Goal: Information Seeking & Learning: Learn about a topic

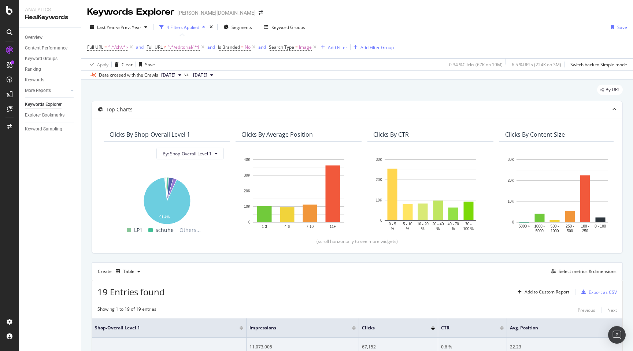
scroll to position [212, 0]
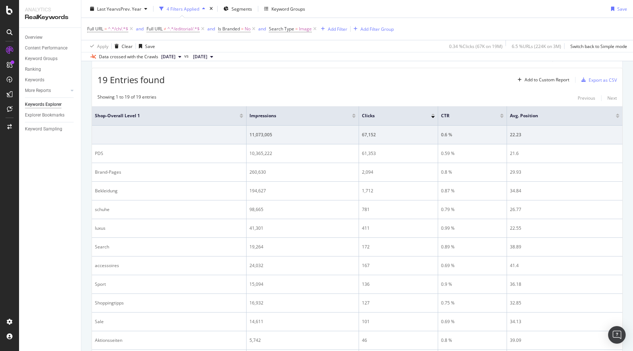
click at [85, 291] on div "By URL Top Charts Clicks By Shop-Overall Level 1 By: Shop-Overall Level 1 Hold …" at bounding box center [356, 203] width 551 height 673
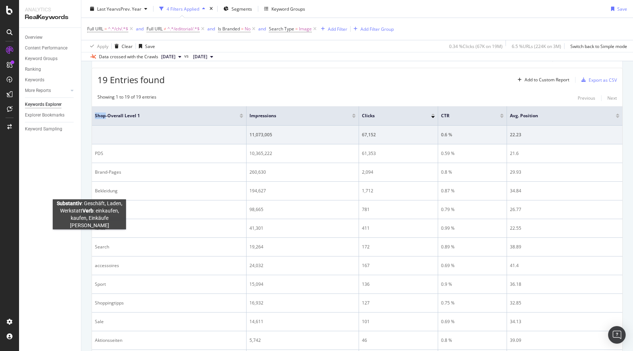
click at [89, 235] on div "By URL Top Charts Clicks By Shop-Overall Level 1 By: Shop-Overall Level 1 Hold …" at bounding box center [356, 203] width 551 height 673
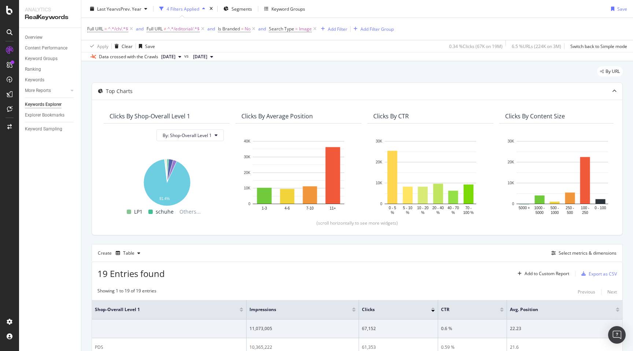
scroll to position [0, 0]
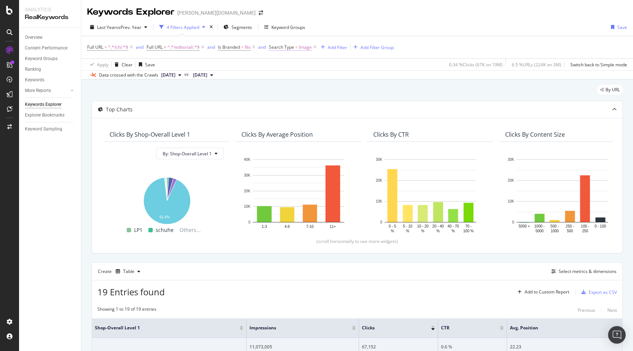
click at [290, 48] on span "Search Type" at bounding box center [281, 47] width 25 height 6
click at [306, 74] on input "Image" at bounding box center [311, 78] width 69 height 12
click at [427, 87] on div "By URL" at bounding box center [357, 93] width 531 height 16
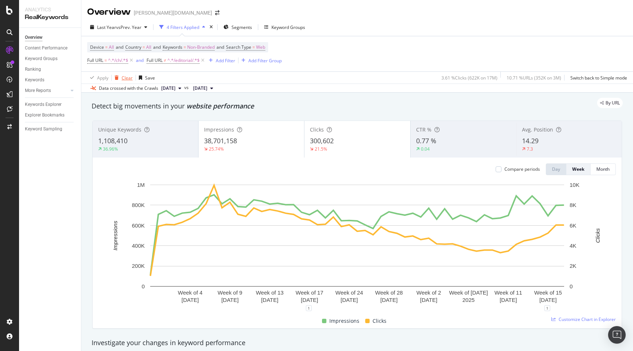
click at [120, 77] on div "button" at bounding box center [117, 77] width 10 height 4
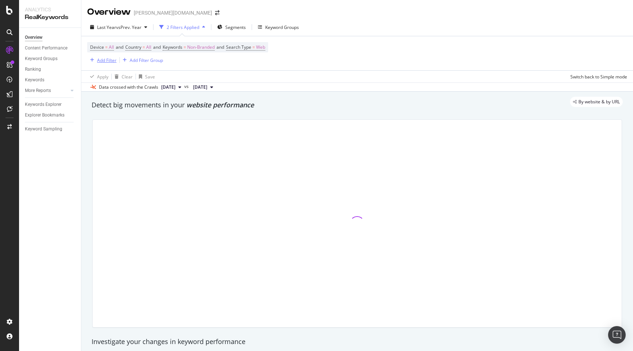
click at [102, 62] on div "Add Filter" at bounding box center [106, 60] width 19 height 6
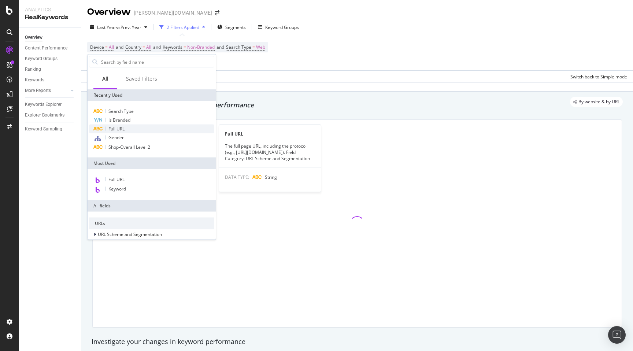
click at [127, 127] on div "Full URL" at bounding box center [151, 128] width 125 height 9
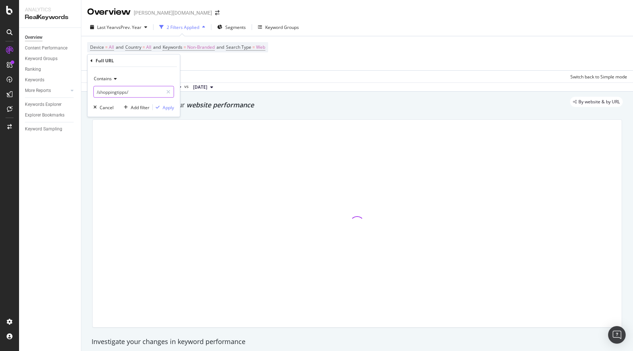
click at [115, 96] on input "/shoppingtipps/" at bounding box center [128, 92] width 69 height 12
click at [112, 93] on input "/shoppingtipps/" at bounding box center [128, 92] width 69 height 12
type input "/at/"
click at [167, 107] on div "Apply" at bounding box center [168, 107] width 11 height 6
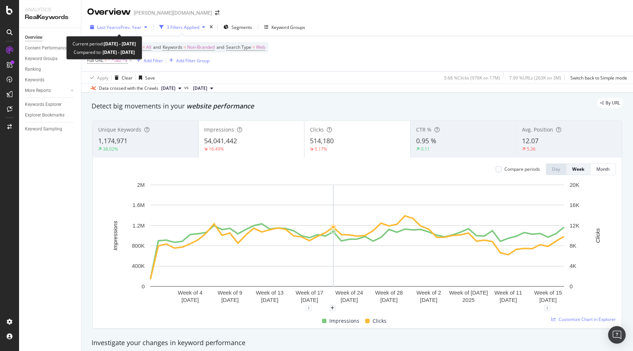
click at [121, 27] on span "vs Prev. Year" at bounding box center [128, 27] width 25 height 6
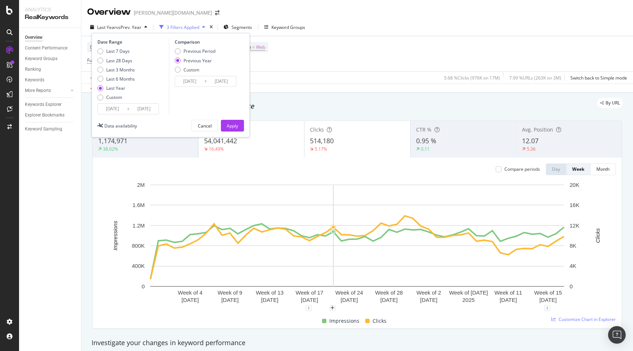
click at [306, 78] on div "Apply Clear Save 5.68 % Clicks ( 976K on 17M ) 7.99 % URLs ( 263K on 3M ) Switc…" at bounding box center [356, 77] width 551 height 12
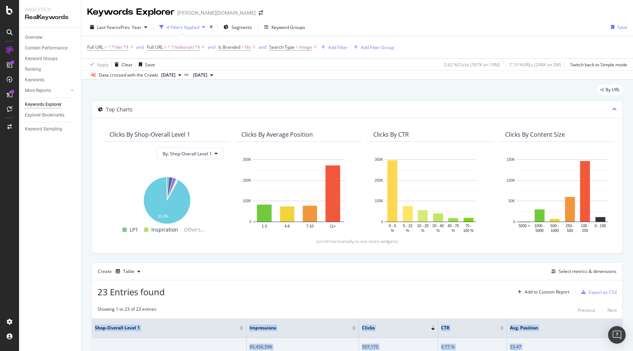
click at [316, 46] on icon at bounding box center [315, 47] width 6 height 7
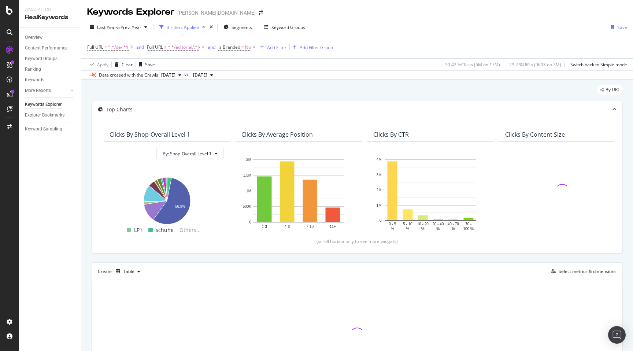
click at [85, 249] on div "By URL Top Charts Clicks By Shop-Overall Level 1 By: Shop-Overall Level 1 Hold …" at bounding box center [356, 247] width 551 height 336
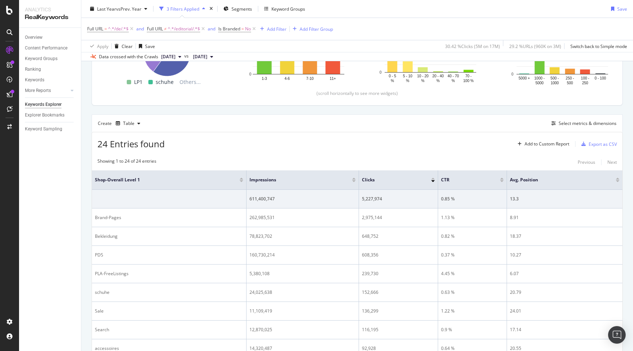
scroll to position [158, 0]
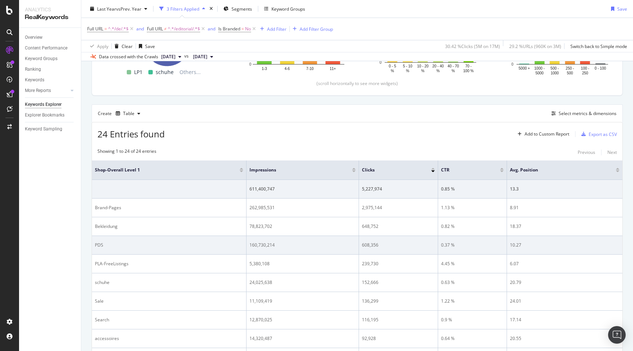
click at [365, 246] on div "608,356" at bounding box center [398, 245] width 73 height 7
copy div "608,356"
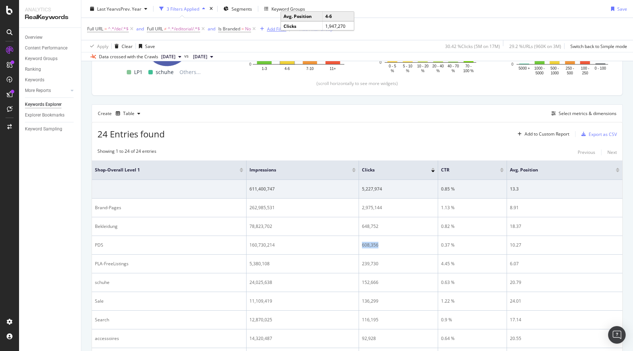
click at [275, 25] on div "Add Filter" at bounding box center [271, 29] width 29 height 8
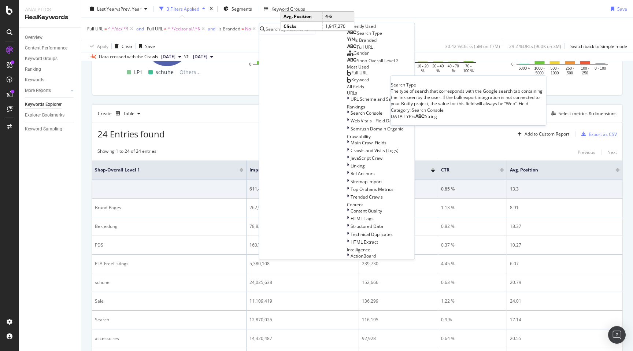
click at [357, 36] on span "Search Type" at bounding box center [369, 33] width 25 height 6
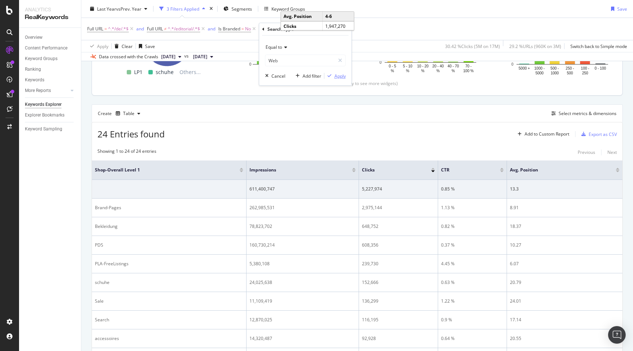
drag, startPoint x: 341, startPoint y: 74, endPoint x: 331, endPoint y: 70, distance: 11.2
click at [341, 74] on div "Apply" at bounding box center [339, 76] width 11 height 6
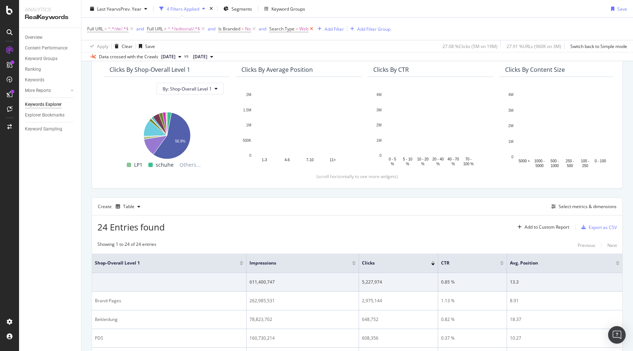
scroll to position [158, 0]
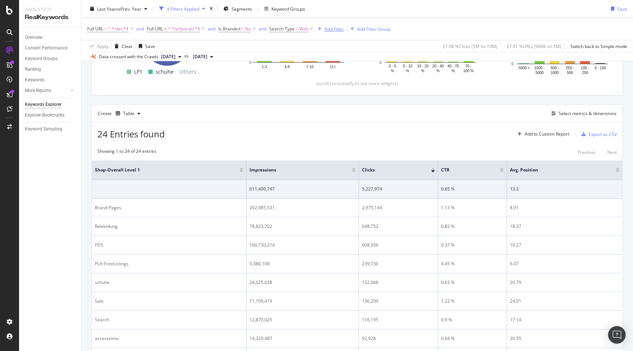
click at [329, 26] on div "Add Filter" at bounding box center [333, 29] width 19 height 6
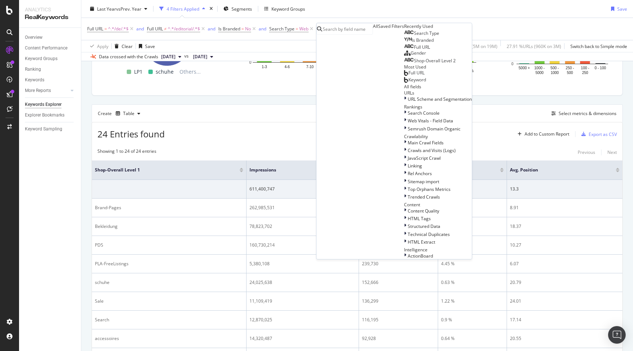
click at [414, 36] on span "Search Type" at bounding box center [426, 33] width 25 height 6
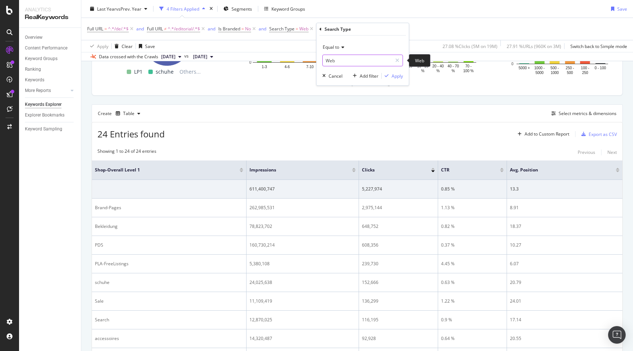
click at [342, 62] on input "Web" at bounding box center [357, 61] width 69 height 12
click at [341, 77] on span "Image" at bounding box center [346, 78] width 45 height 6
type input "Image"
click at [394, 76] on div "Apply" at bounding box center [396, 76] width 11 height 6
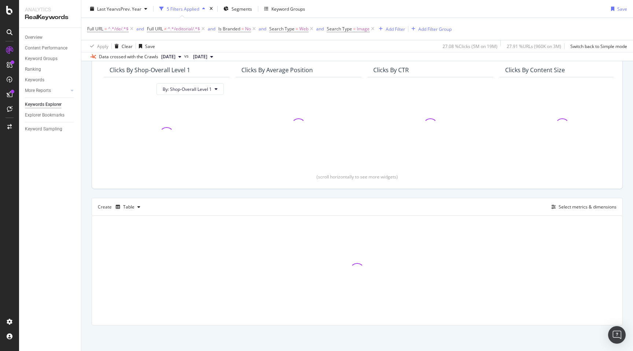
scroll to position [65, 0]
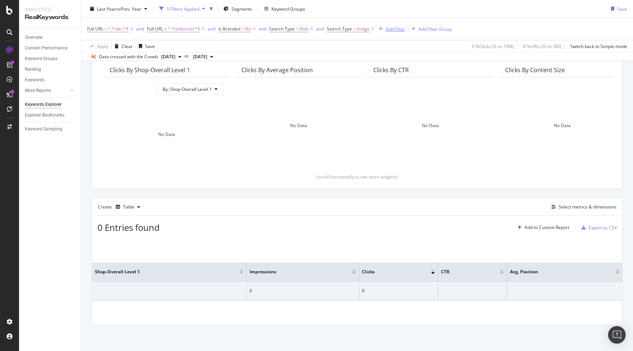
click at [370, 28] on icon at bounding box center [372, 28] width 6 height 7
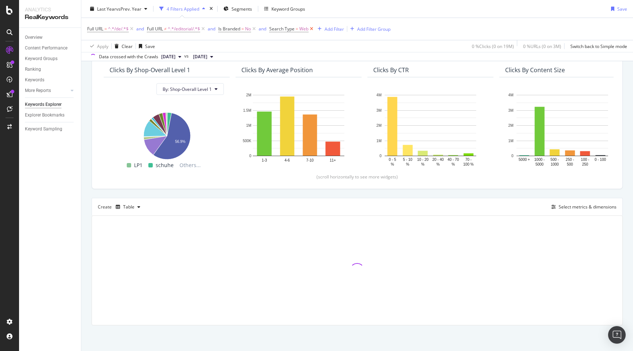
click at [312, 28] on icon at bounding box center [311, 28] width 6 height 7
click at [321, 29] on div "Add Filter Group" at bounding box center [315, 29] width 33 height 6
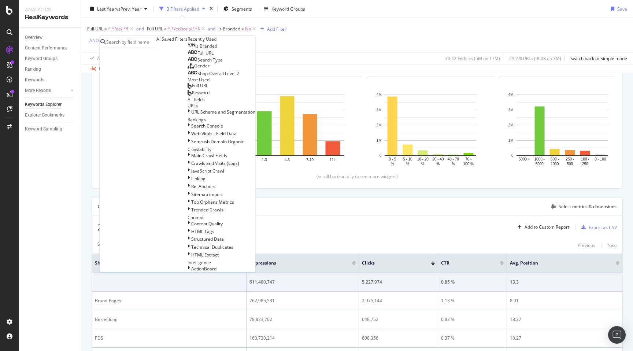
click at [197, 63] on span "Search Type" at bounding box center [209, 60] width 25 height 6
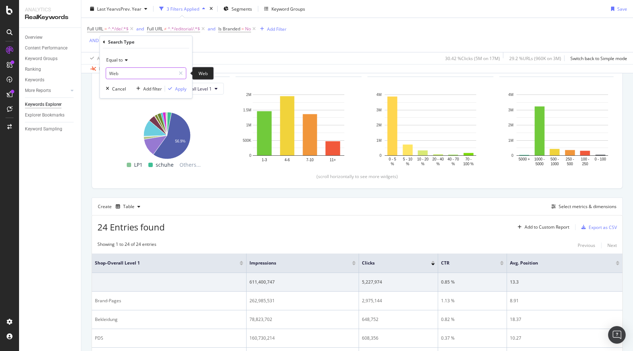
click at [137, 72] on input "Web" at bounding box center [140, 73] width 69 height 12
click at [153, 57] on div "Equal to" at bounding box center [146, 60] width 81 height 12
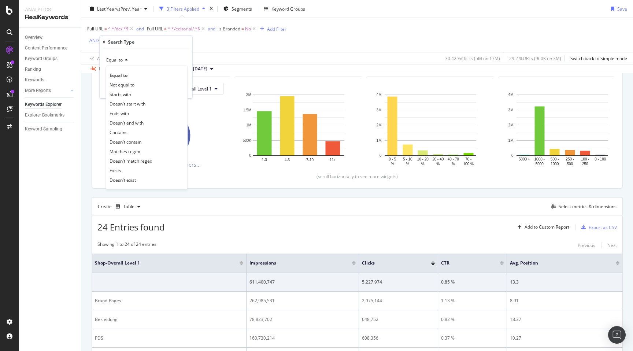
click at [169, 42] on div "Search Type" at bounding box center [146, 42] width 86 height 12
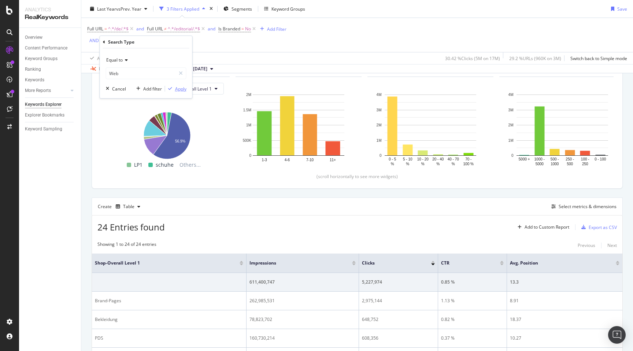
click at [179, 86] on div "Apply" at bounding box center [180, 89] width 11 height 6
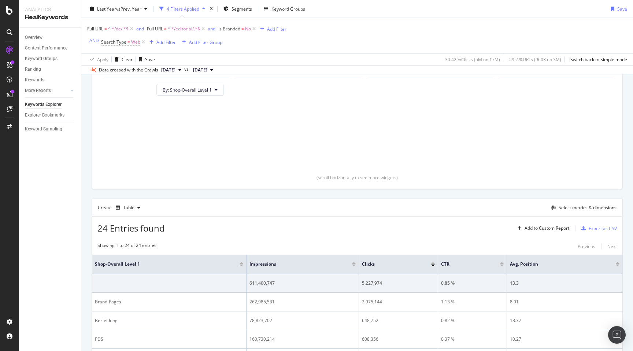
scroll to position [78, 0]
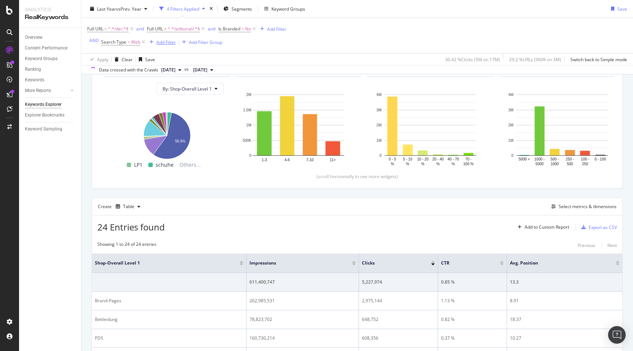
click at [161, 41] on div "Add Filter" at bounding box center [165, 42] width 19 height 6
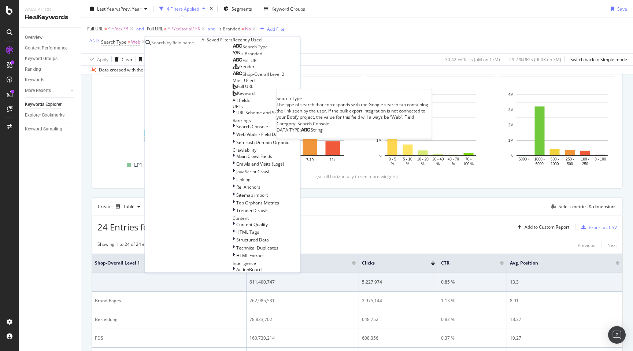
click at [242, 50] on span "Search Type" at bounding box center [254, 47] width 25 height 6
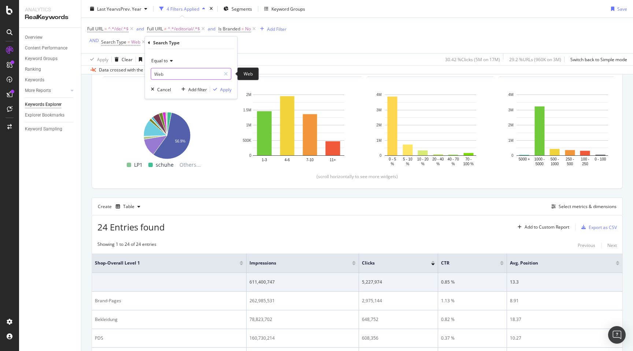
click at [175, 74] on input "Web" at bounding box center [185, 74] width 69 height 12
click at [177, 93] on span "Image" at bounding box center [175, 91] width 45 height 6
type input "Image"
click at [223, 91] on div "Apply" at bounding box center [225, 89] width 11 height 6
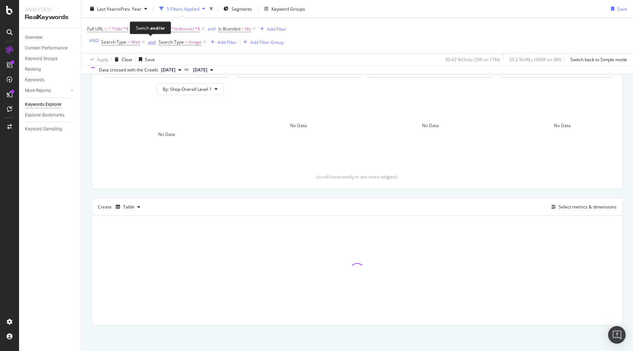
click at [150, 43] on div "and" at bounding box center [152, 42] width 8 height 6
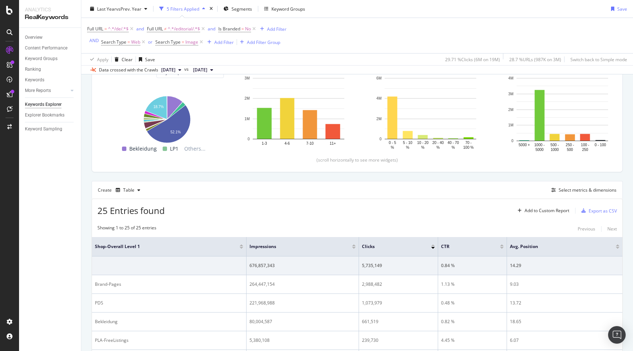
scroll to position [96, 0]
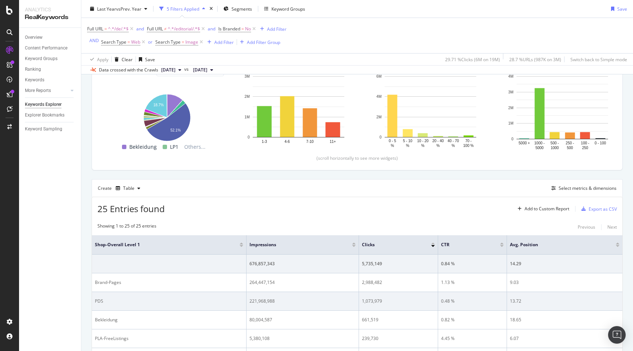
click at [372, 299] on div "1,073,979" at bounding box center [398, 301] width 73 height 7
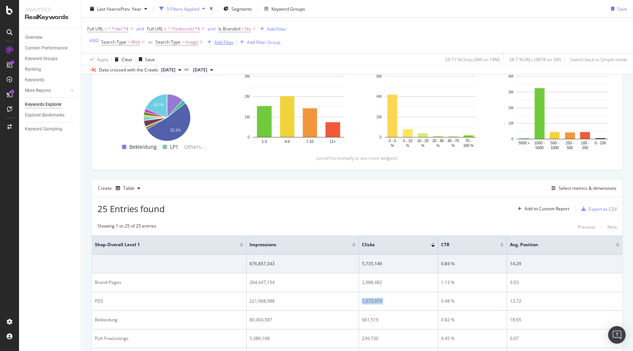
click at [221, 44] on div "Add Filter" at bounding box center [223, 42] width 19 height 6
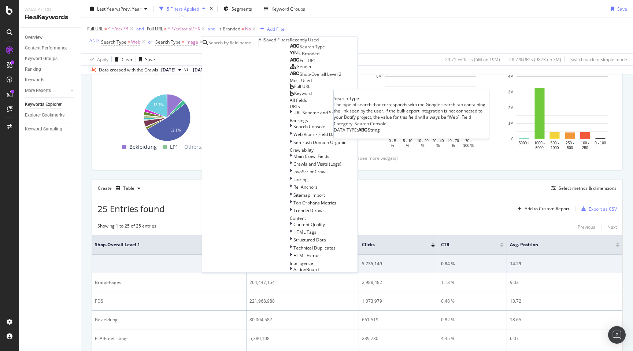
click at [299, 50] on span "Search Type" at bounding box center [311, 47] width 25 height 6
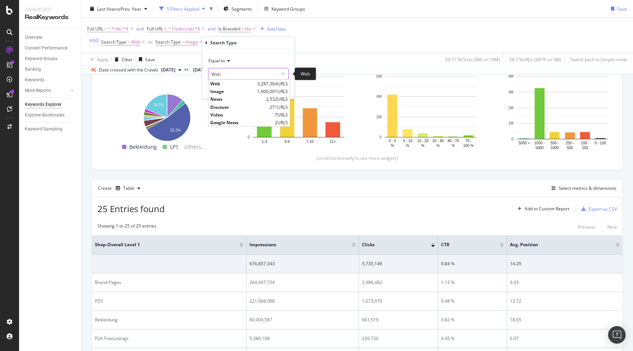
click at [242, 69] on input "Web" at bounding box center [242, 74] width 69 height 12
click at [230, 101] on span "News" at bounding box center [237, 99] width 54 height 6
type input "News"
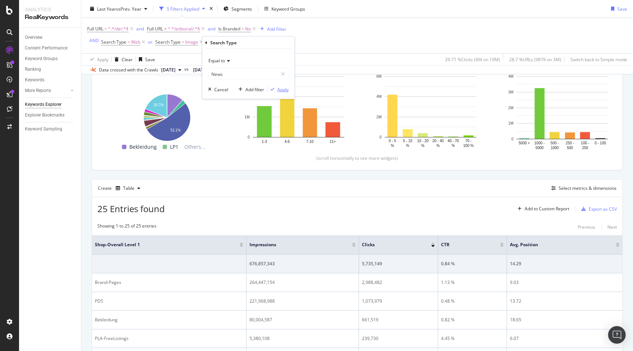
click at [281, 89] on div "Apply" at bounding box center [282, 89] width 11 height 6
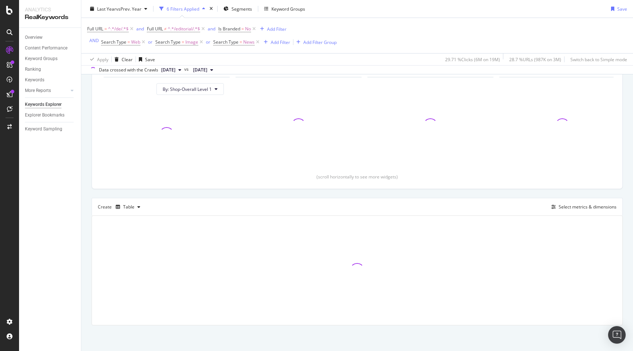
scroll to position [78, 0]
click at [272, 41] on div "Add Filter" at bounding box center [280, 42] width 19 height 6
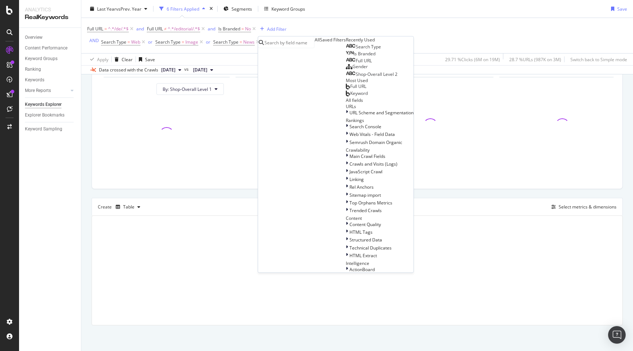
click at [355, 50] on span "Search Type" at bounding box center [367, 47] width 25 height 6
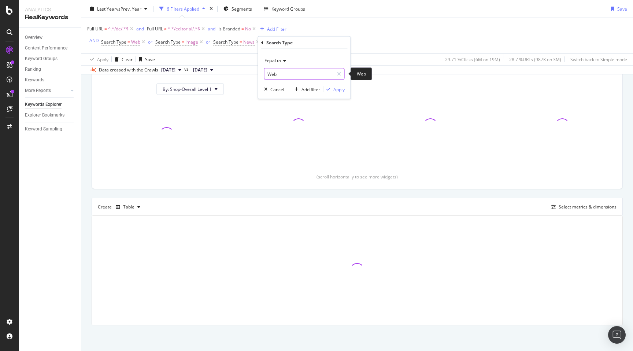
click at [293, 75] on input "Web" at bounding box center [298, 74] width 69 height 12
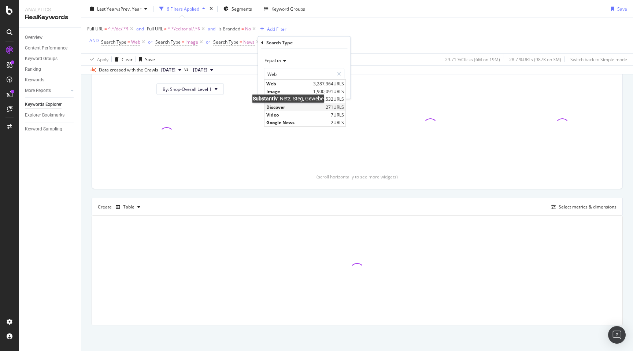
click at [289, 108] on span "Discover" at bounding box center [294, 107] width 57 height 6
type input "Discover"
click at [336, 86] on button "Apply" at bounding box center [333, 89] width 21 height 7
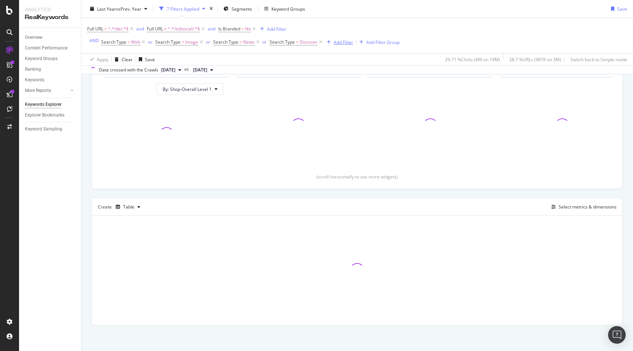
click at [329, 39] on div "Add Filter" at bounding box center [338, 42] width 29 height 8
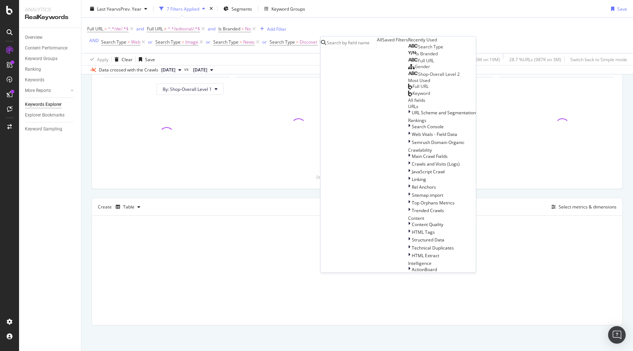
click at [418, 50] on span "Search Type" at bounding box center [430, 47] width 25 height 6
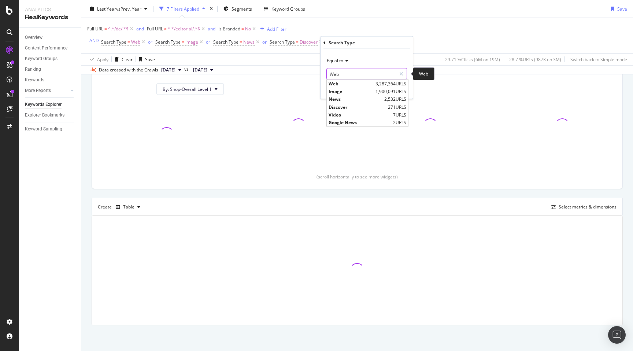
click at [361, 71] on input "Web" at bounding box center [361, 74] width 69 height 12
click at [359, 118] on div "Video 7 URLS" at bounding box center [367, 115] width 81 height 8
type input "Video"
click at [399, 92] on div "Apply" at bounding box center [400, 89] width 11 height 6
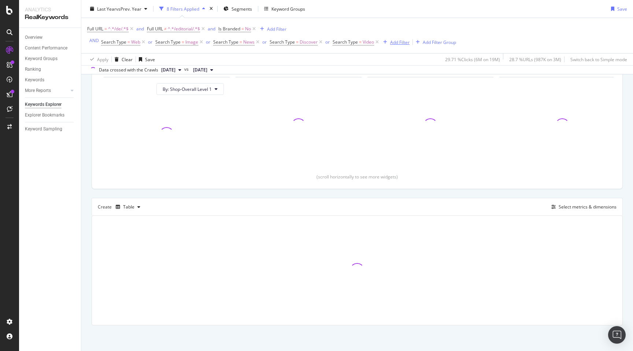
click at [390, 40] on div "Add Filter" at bounding box center [399, 42] width 19 height 6
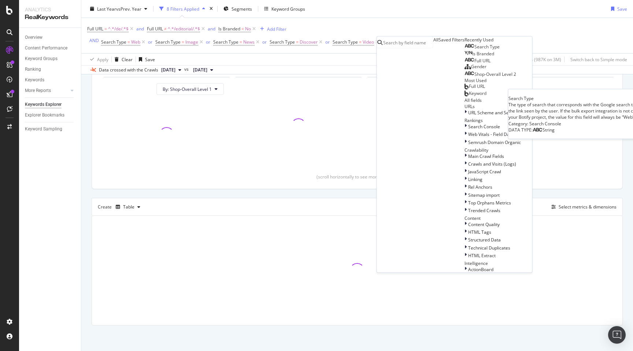
click at [474, 50] on span "Search Type" at bounding box center [486, 47] width 25 height 6
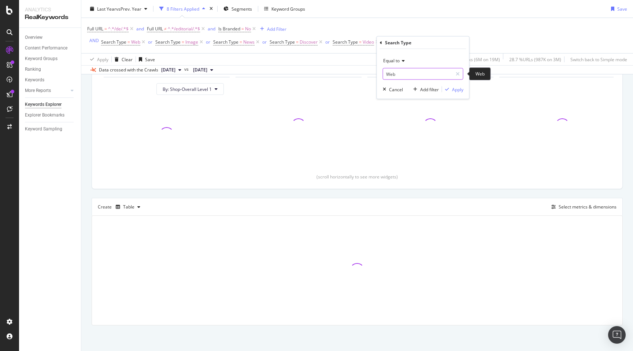
click at [417, 77] on input "Web" at bounding box center [417, 74] width 69 height 12
click at [417, 121] on span "Google News" at bounding box center [416, 122] width 63 height 6
type input "Google News"
click at [456, 93] on div "Equal to Google News GOOGLE_NEWS Cancel Add filter Apply" at bounding box center [423, 74] width 92 height 50
click at [456, 89] on div "Apply" at bounding box center [457, 89] width 11 height 6
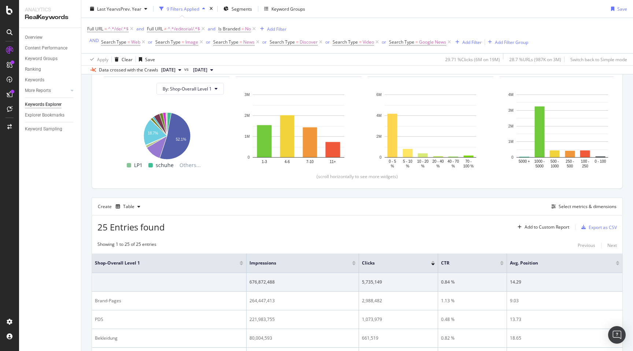
click at [295, 205] on div "Create Table Select metrics & dimensions" at bounding box center [357, 206] width 531 height 18
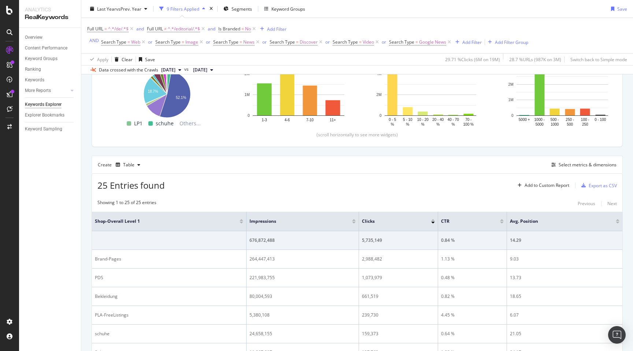
scroll to position [149, 0]
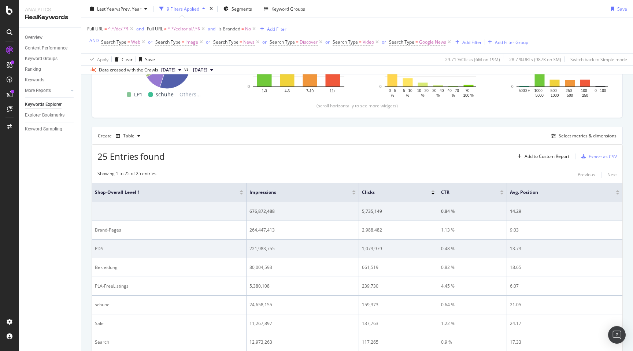
click at [366, 244] on td "1,073,979" at bounding box center [398, 248] width 79 height 19
copy div "1,073,979"
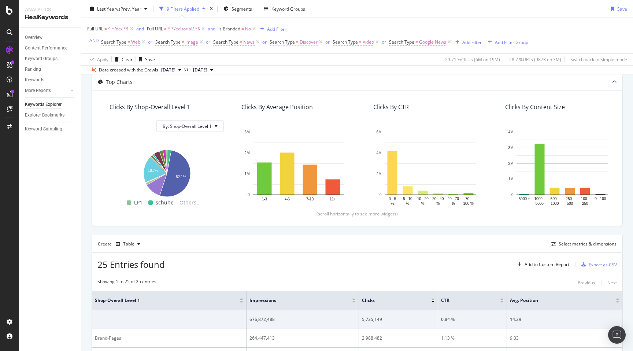
scroll to position [0, 0]
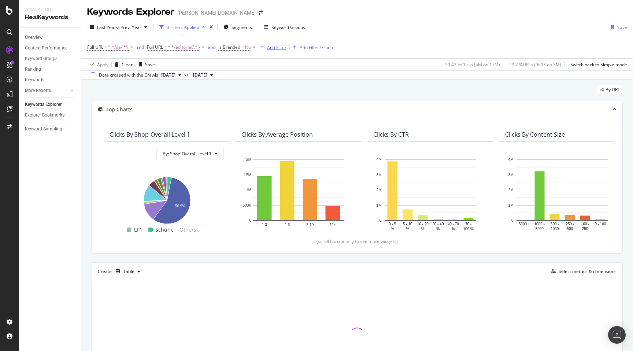
click at [278, 43] on div "Add Filter" at bounding box center [271, 47] width 29 height 8
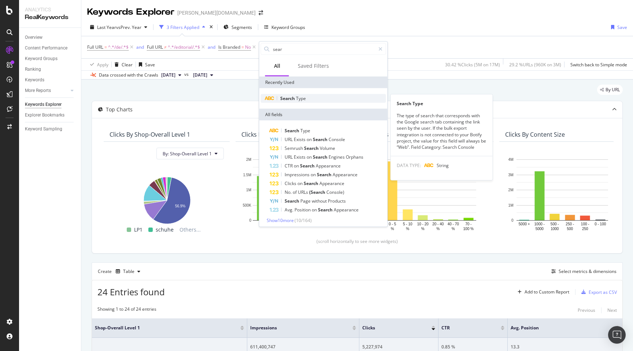
type input "sear"
click at [288, 98] on span "Search" at bounding box center [288, 98] width 16 height 6
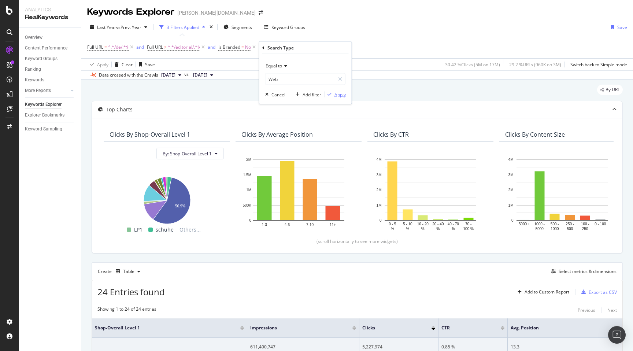
click at [339, 94] on div "Apply" at bounding box center [339, 94] width 11 height 6
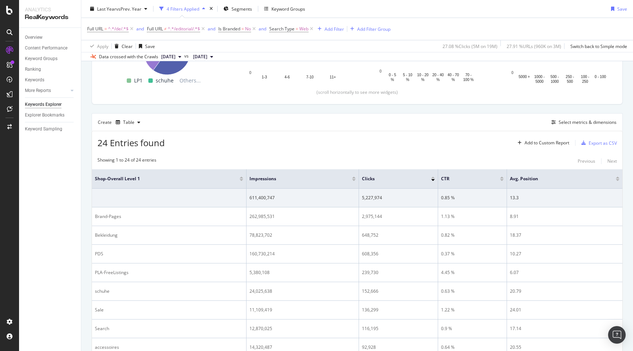
scroll to position [150, 0]
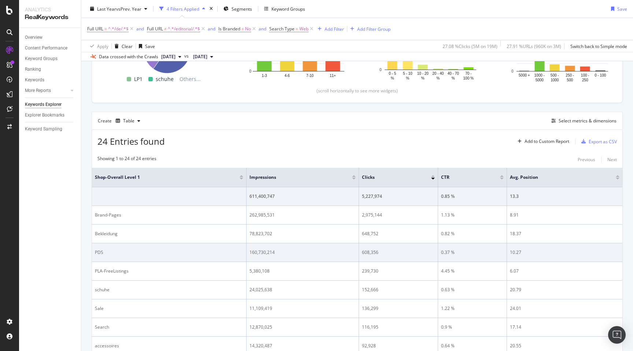
click at [367, 252] on div "608,356" at bounding box center [398, 252] width 73 height 7
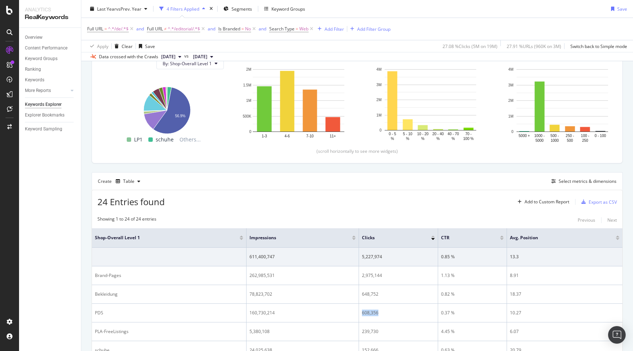
scroll to position [0, 0]
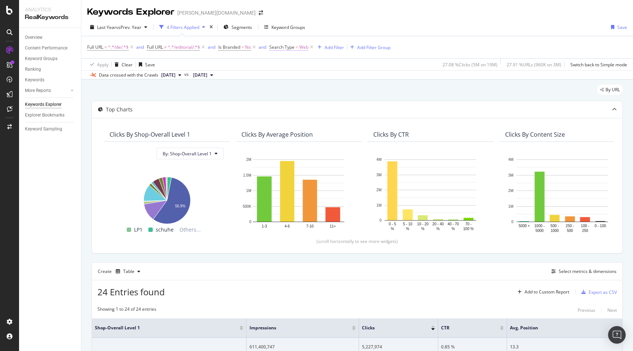
click at [285, 48] on span "Search Type" at bounding box center [281, 47] width 25 height 6
click at [285, 78] on input "Web" at bounding box center [312, 78] width 69 height 12
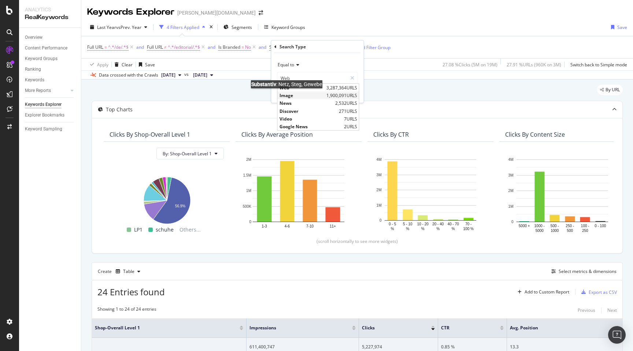
click at [287, 94] on span "Image" at bounding box center [301, 95] width 45 height 6
type input "Image"
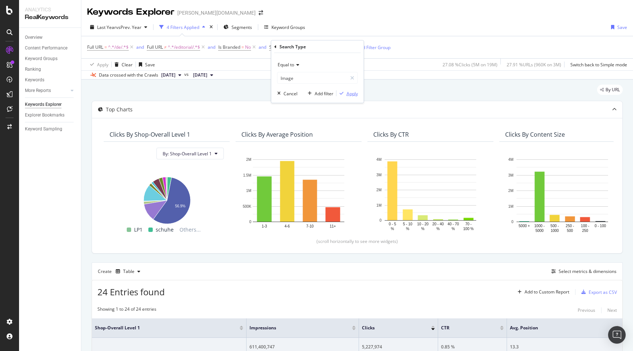
click at [355, 90] on div "Apply" at bounding box center [351, 93] width 11 height 6
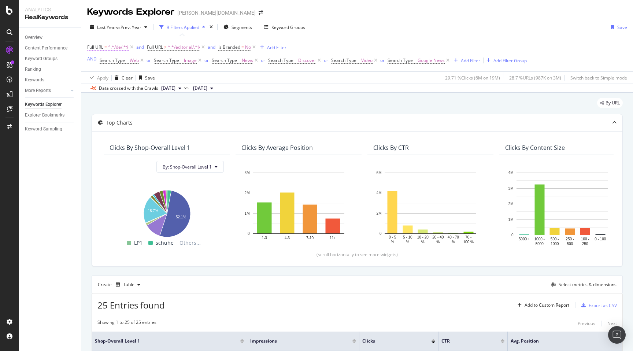
click at [117, 48] on span "^.*/de/.*$" at bounding box center [118, 47] width 21 height 10
click at [101, 78] on input "/de/" at bounding box center [128, 78] width 69 height 12
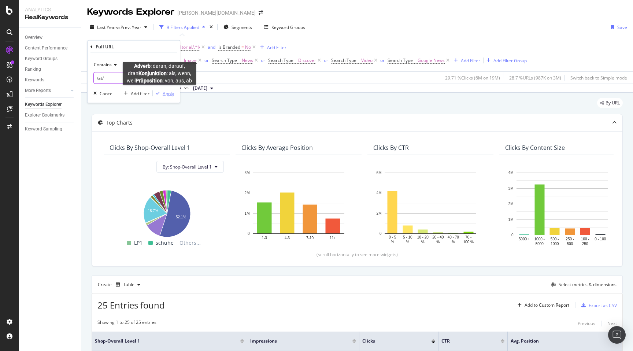
type input "/at/"
click at [168, 92] on div "Apply" at bounding box center [168, 93] width 11 height 6
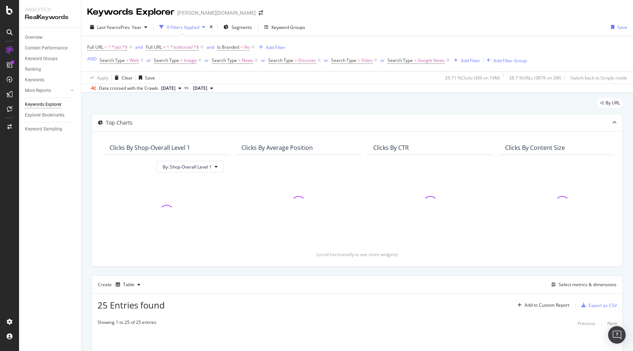
click at [289, 89] on div "Data crossed with the Crawls 2025 Sep. 29th vs 2024 Sep. 2nd" at bounding box center [356, 87] width 551 height 9
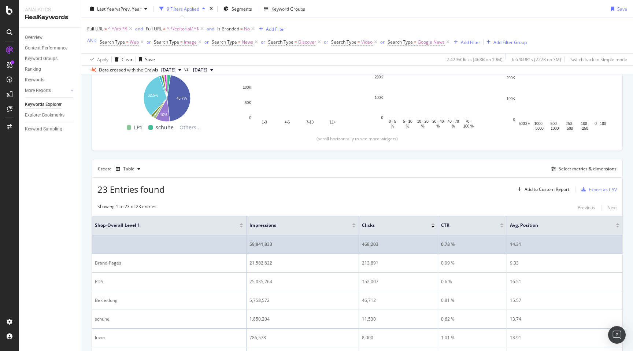
scroll to position [153, 0]
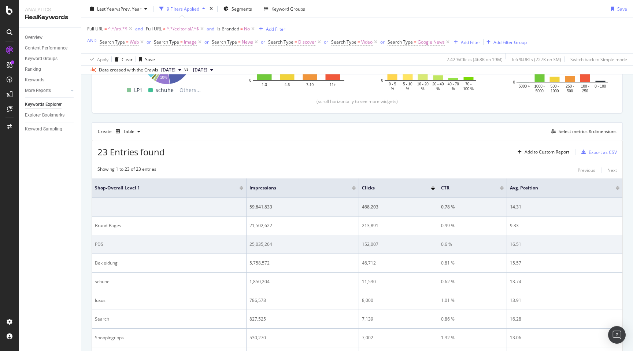
click at [375, 243] on div "152,007" at bounding box center [398, 244] width 73 height 7
copy div "152,007"
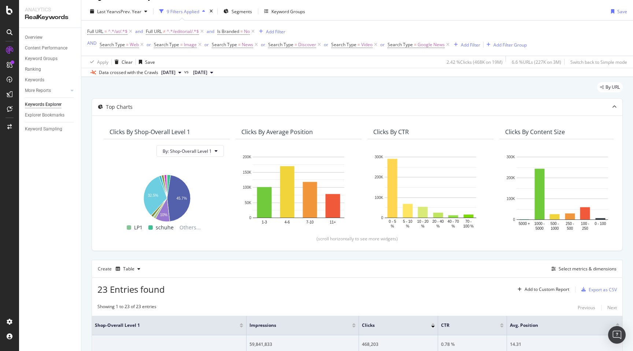
scroll to position [0, 0]
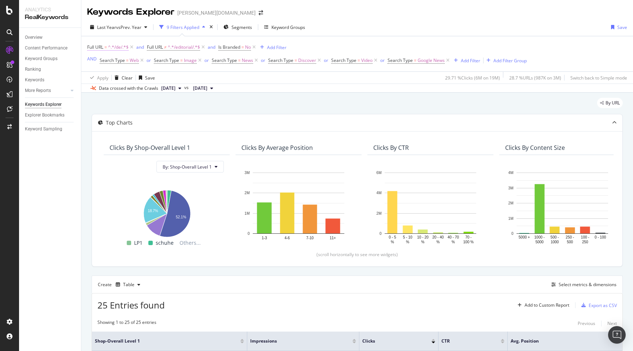
click at [108, 46] on span "Full URL = ^.*/de/.*$" at bounding box center [107, 47] width 41 height 7
click at [102, 78] on input "/de/" at bounding box center [128, 78] width 69 height 12
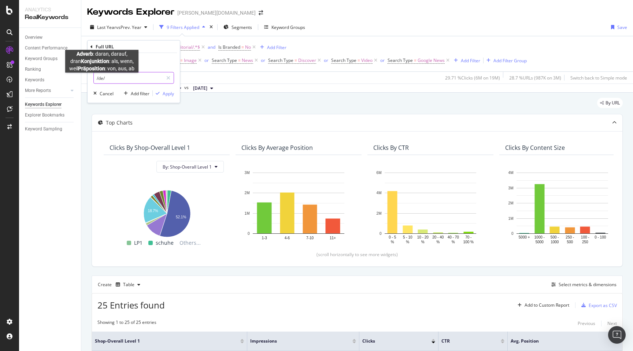
click at [102, 78] on input "/de/" at bounding box center [128, 78] width 69 height 12
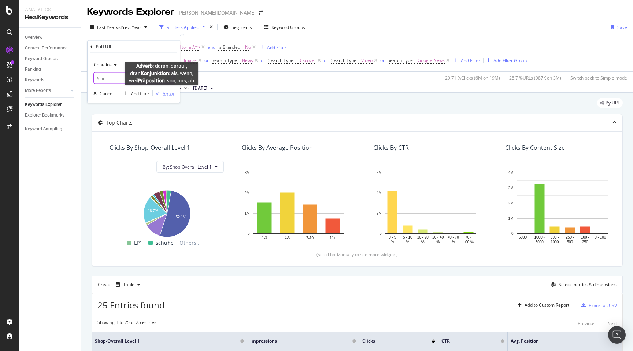
type input "/ch/"
click at [164, 95] on div "Apply" at bounding box center [168, 93] width 11 height 6
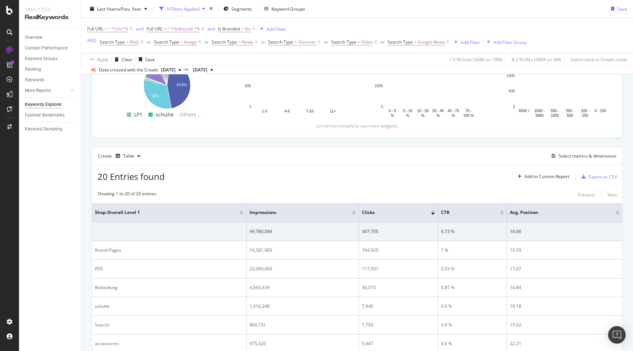
scroll to position [252, 0]
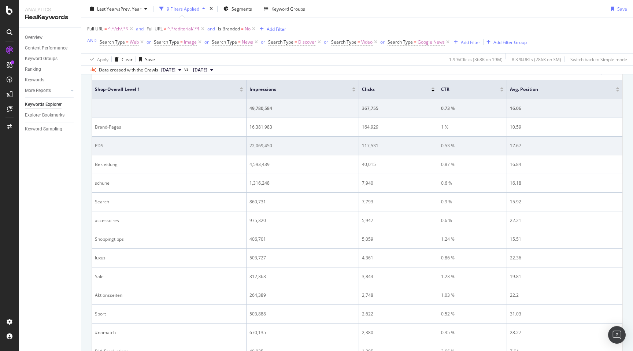
click at [371, 145] on div "117,531" at bounding box center [398, 145] width 73 height 7
copy div "117,531"
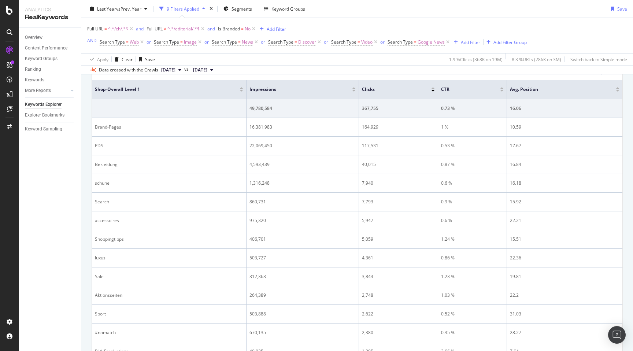
click at [413, 11] on div "Last Year vs Prev. Year 9 Filters Applied Segments Keyword Groups Save" at bounding box center [356, 10] width 551 height 15
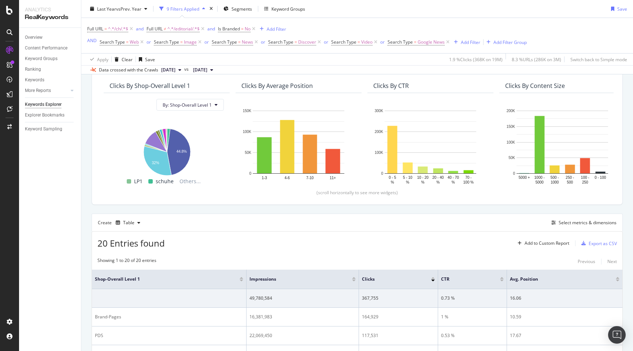
scroll to position [0, 0]
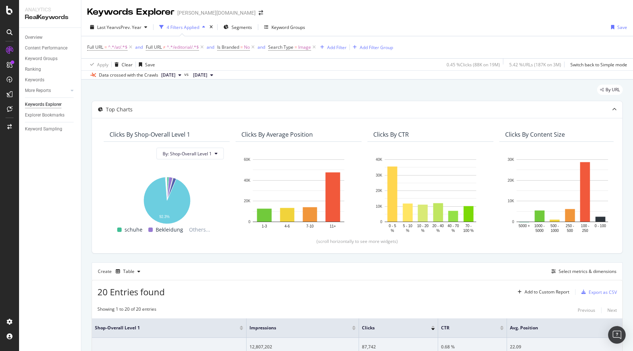
click at [372, 89] on div "By URL" at bounding box center [357, 93] width 531 height 16
